Goal: Information Seeking & Learning: Find specific fact

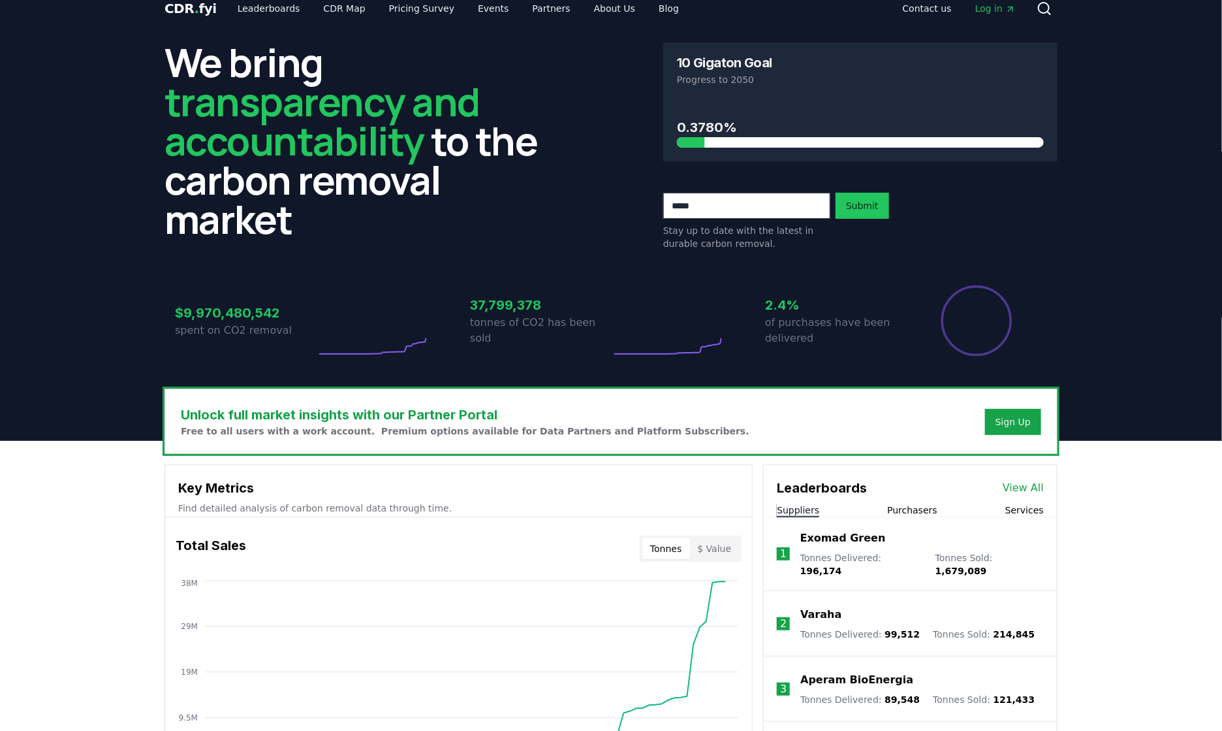
scroll to position [183, 0]
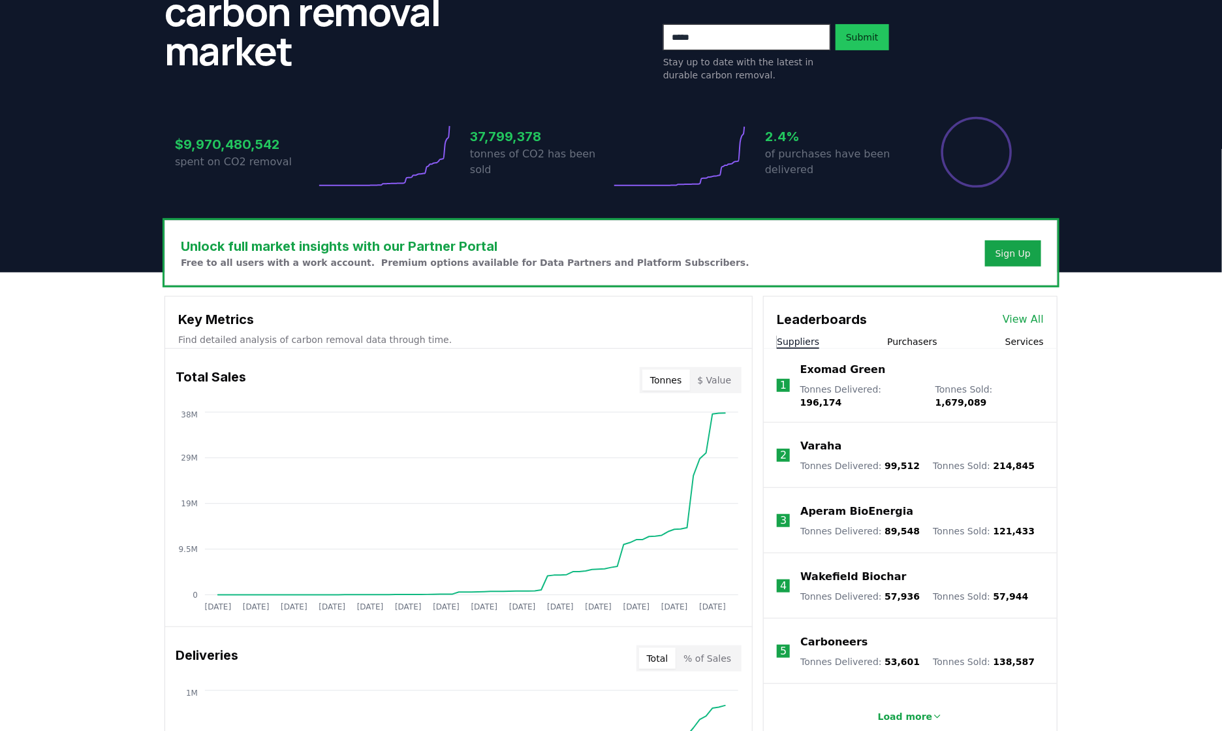
click at [910, 359] on li "1 Exomad Green Tonnes Delivered : 196,174 Tonnes Sold : 1,679,089" at bounding box center [910, 386] width 293 height 74
click at [908, 341] on button "Purchasers" at bounding box center [912, 341] width 50 height 13
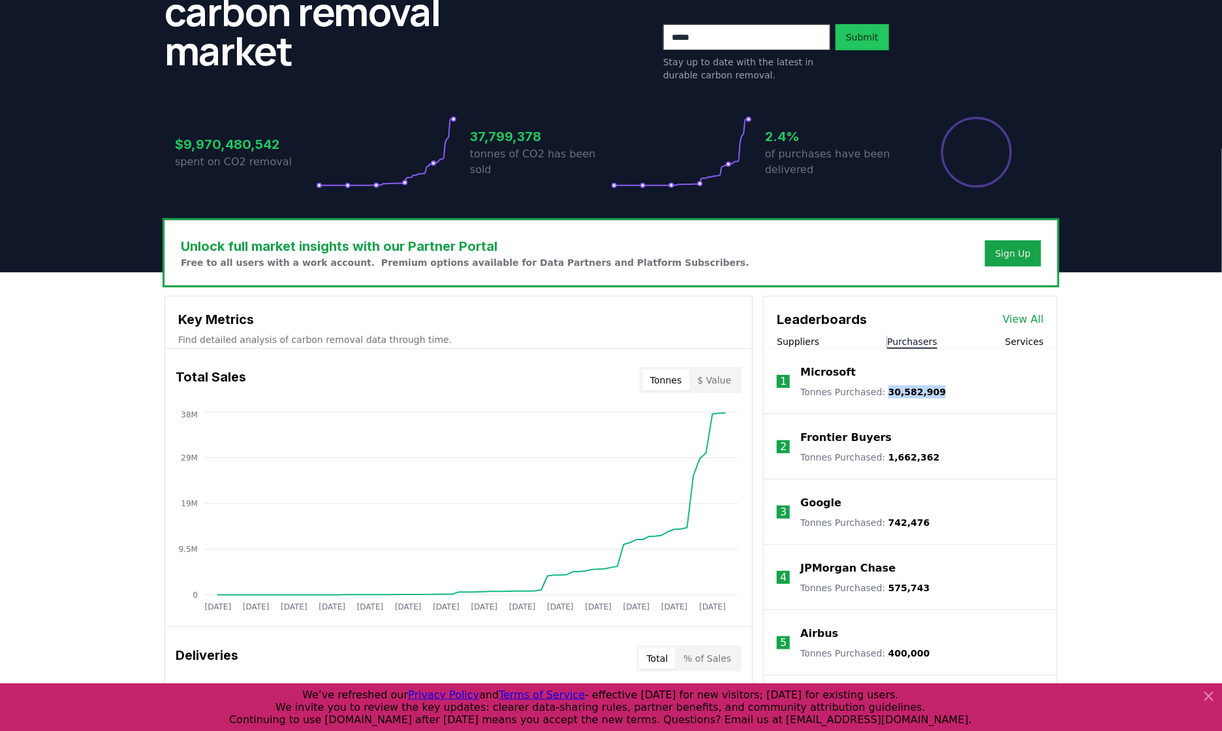
drag, startPoint x: 949, startPoint y: 392, endPoint x: 885, endPoint y: 389, distance: 64.0
click at [885, 389] on li "1 Microsoft Tonnes Purchased : 30,582,909" at bounding box center [910, 381] width 293 height 65
copy span "30,582,909"
drag, startPoint x: 896, startPoint y: 439, endPoint x: 797, endPoint y: 441, distance: 98.6
click at [797, 441] on li "2 Frontier Buyers Tonnes Purchased : 1,662,362" at bounding box center [910, 446] width 293 height 65
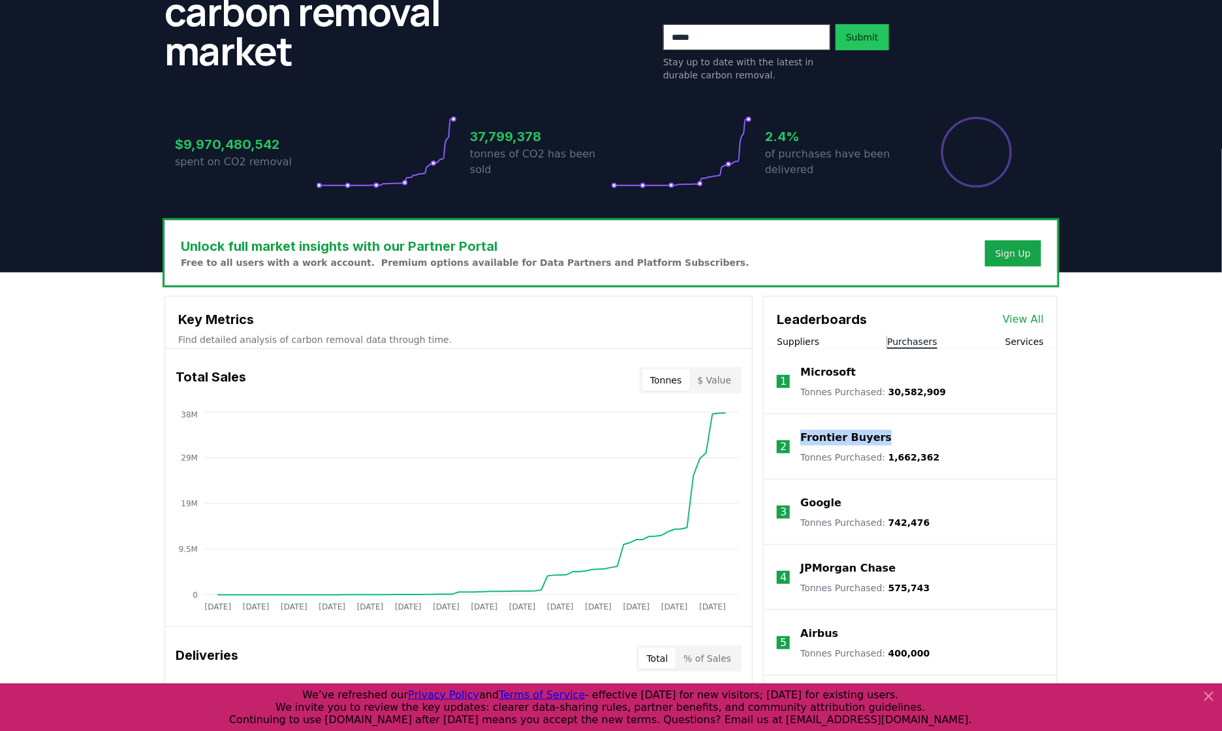
copy p "Frontier Buyers"
drag, startPoint x: 937, startPoint y: 458, endPoint x: 884, endPoint y: 457, distance: 53.5
click at [884, 457] on li "2 Frontier Buyers Tonnes Purchased : 1,662,362" at bounding box center [910, 446] width 293 height 65
copy span "1,662,362"
click at [885, 526] on li "3 Google Tonnes Purchased : 742,476" at bounding box center [910, 511] width 293 height 65
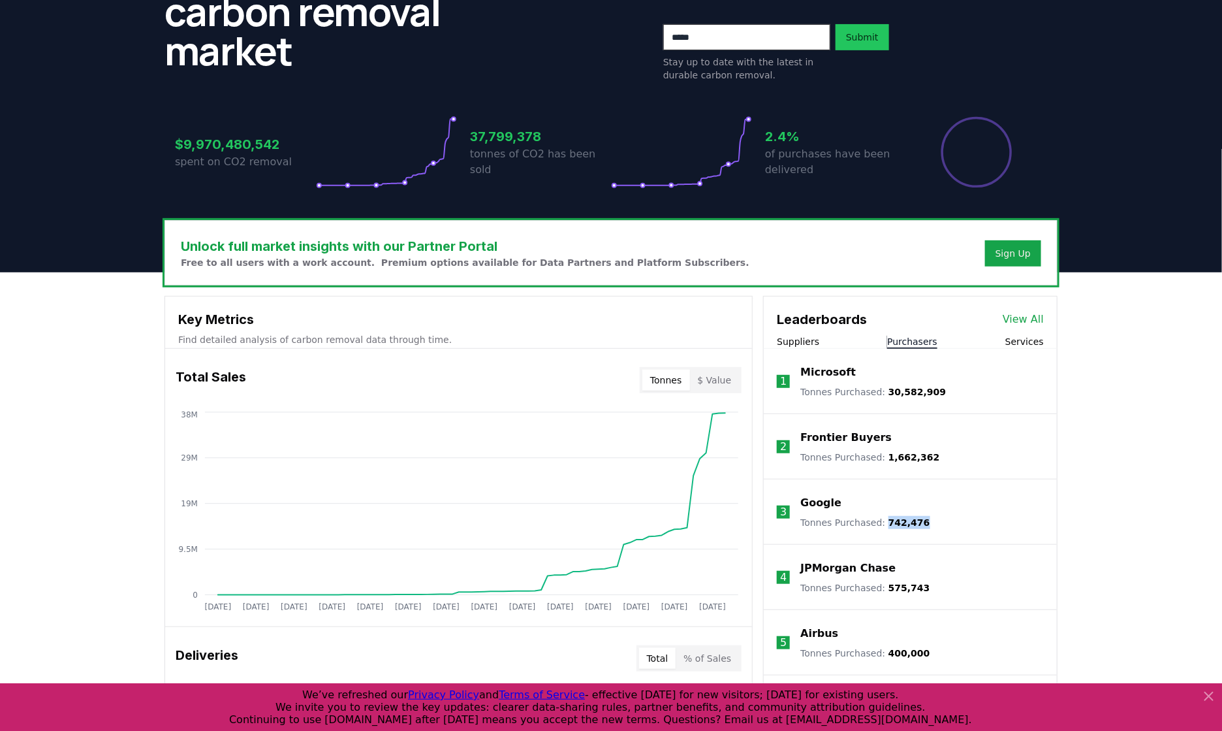
copy span "742,476"
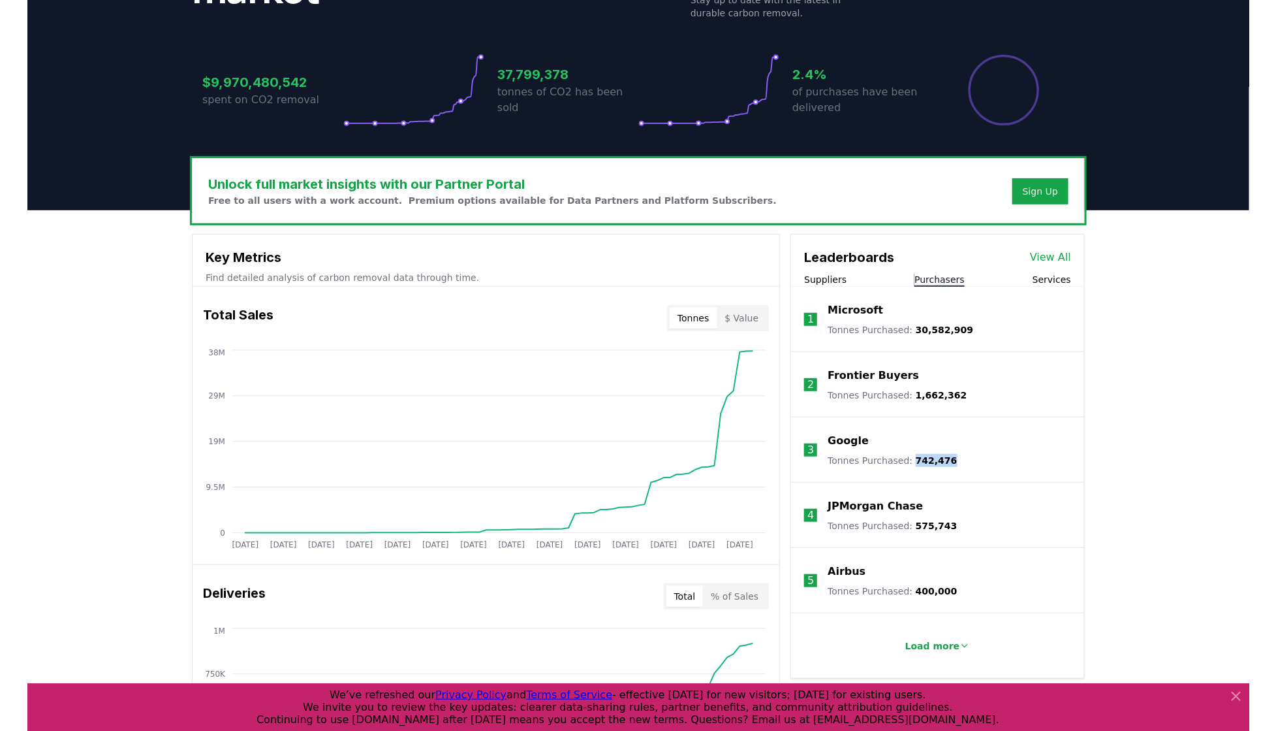
scroll to position [328, 0]
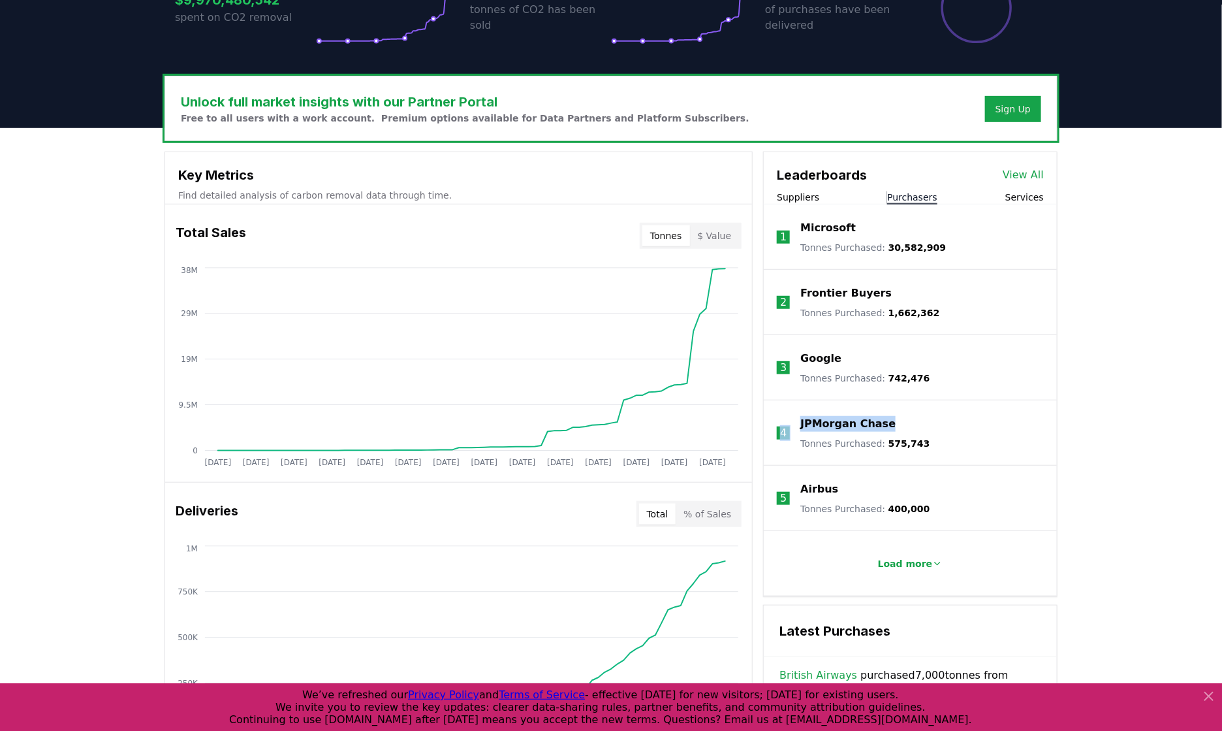
drag, startPoint x: 910, startPoint y: 422, endPoint x: 789, endPoint y: 416, distance: 121.6
click at [789, 416] on li "4 JPMorgan Chase Tonnes Purchased : 575,743" at bounding box center [910, 432] width 293 height 65
copy li "4 JPMorgan Chase"
drag, startPoint x: 936, startPoint y: 436, endPoint x: 885, endPoint y: 447, distance: 52.1
click at [885, 447] on li "4 JPMorgan Chase Tonnes Purchased : 575,743" at bounding box center [910, 432] width 293 height 65
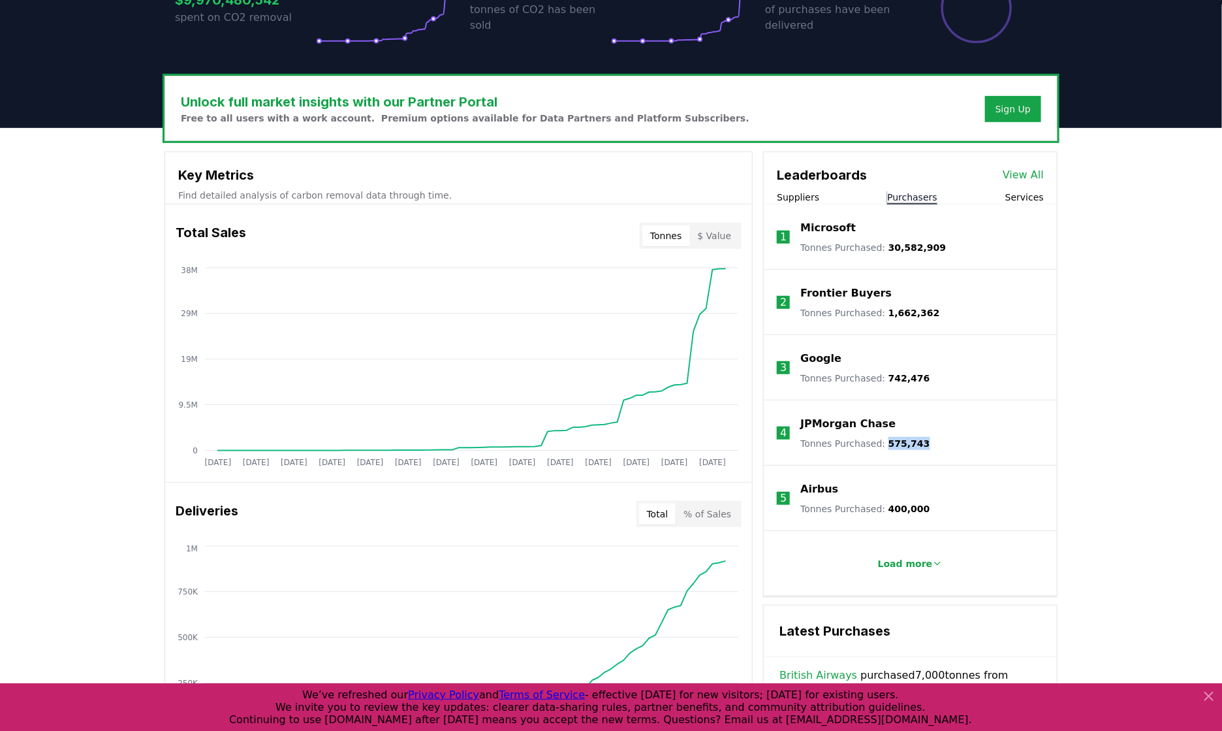
copy span "575,743"
drag, startPoint x: 928, startPoint y: 508, endPoint x: 887, endPoint y: 509, distance: 41.8
click at [887, 509] on li "5 Airbus Tonnes Purchased : 400,000" at bounding box center [910, 497] width 293 height 65
drag, startPoint x: 884, startPoint y: 509, endPoint x: 927, endPoint y: 505, distance: 43.3
click at [927, 505] on li "5 Airbus Tonnes Purchased : 400,000" at bounding box center [910, 497] width 293 height 65
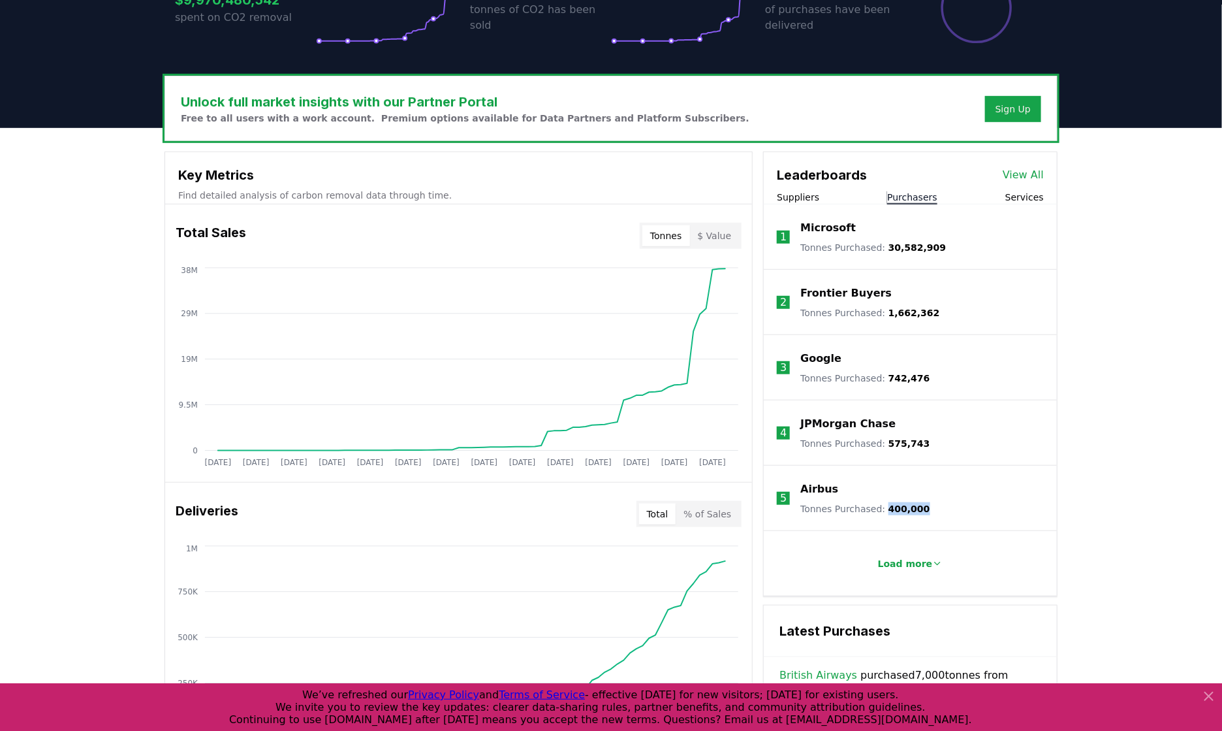
copy span "400,000"
